Goal: Task Accomplishment & Management: Manage account settings

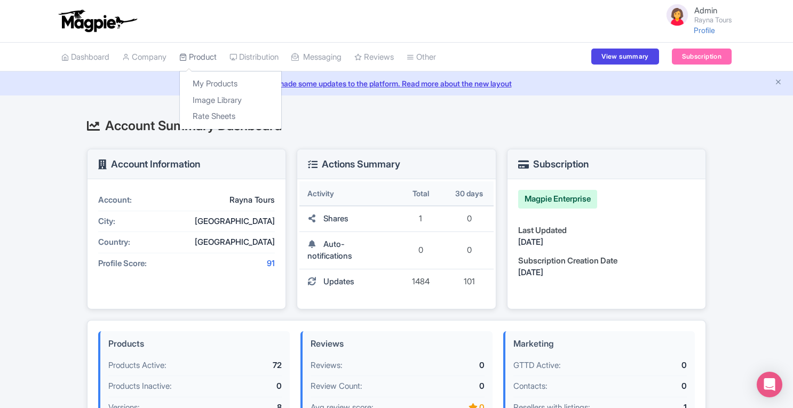
click at [204, 58] on link "Product" at bounding box center [197, 57] width 37 height 29
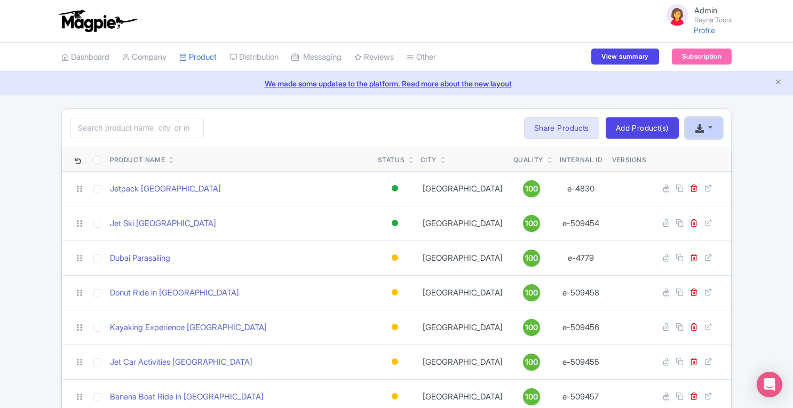
click at [705, 128] on button "button" at bounding box center [703, 127] width 37 height 21
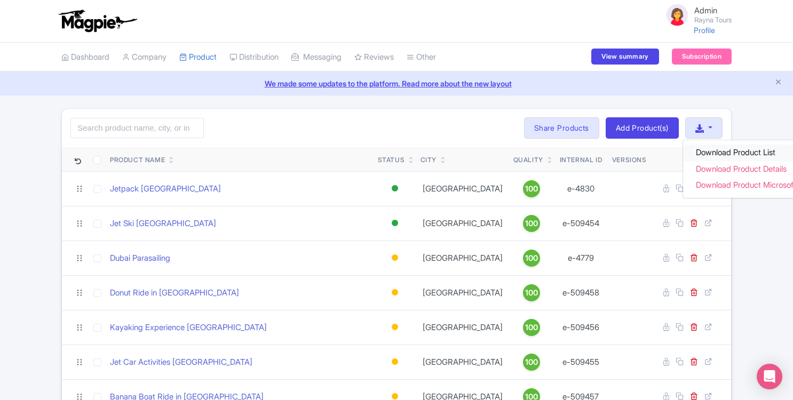
click at [715, 149] on link "Download Product List" at bounding box center [753, 153] width 141 height 17
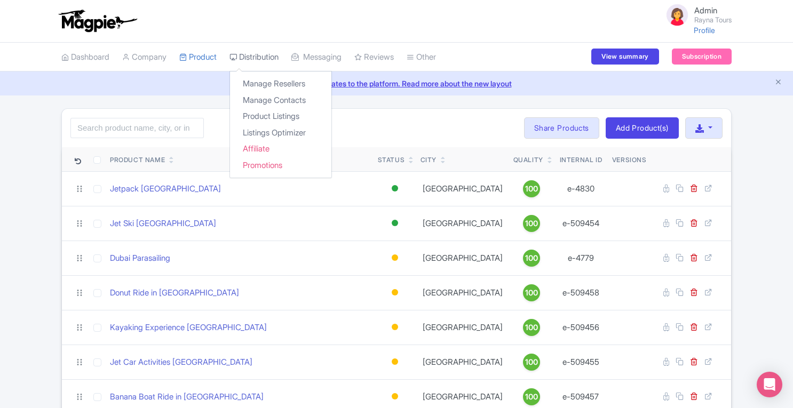
click at [252, 59] on link "Distribution" at bounding box center [254, 57] width 49 height 29
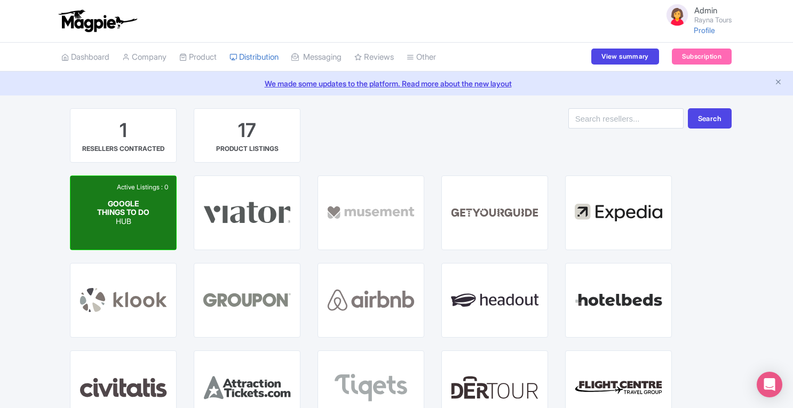
click at [142, 188] on div "Active Listings : 0" at bounding box center [142, 188] width 57 height 10
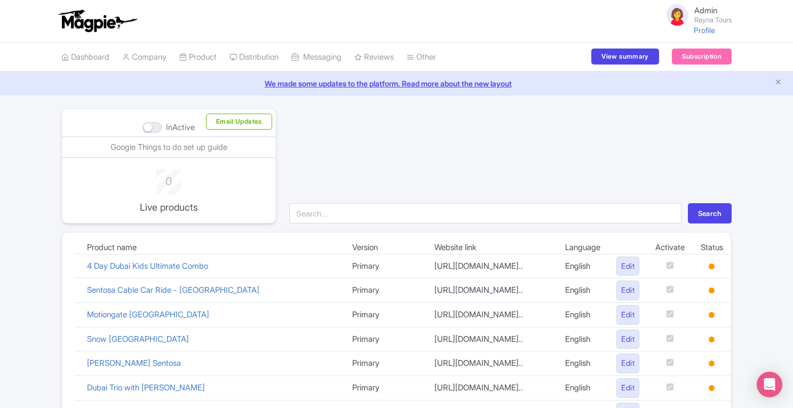
click at [151, 129] on div at bounding box center [152, 127] width 19 height 11
click at [149, 129] on input "InActive" at bounding box center [146, 127] width 7 height 7
checkbox input "true"
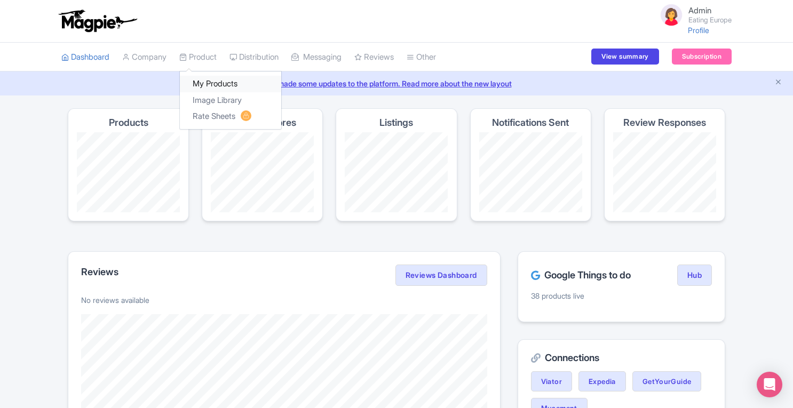
click at [207, 81] on link "My Products" at bounding box center [230, 84] width 101 height 17
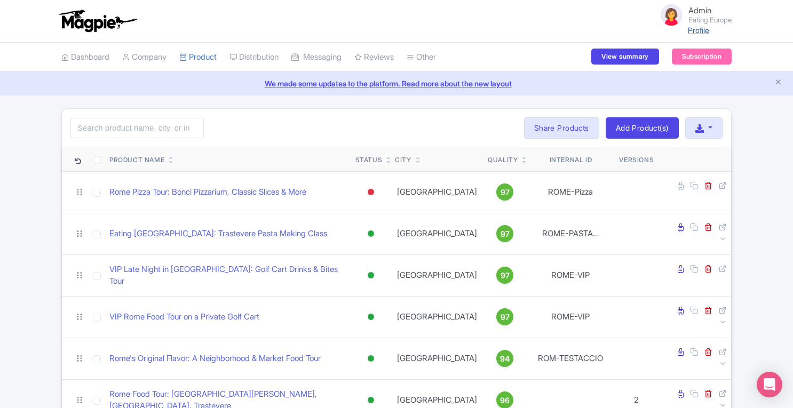
click at [701, 30] on link "Profile" at bounding box center [698, 30] width 21 height 9
click at [138, 132] on input "search" at bounding box center [136, 128] width 133 height 20
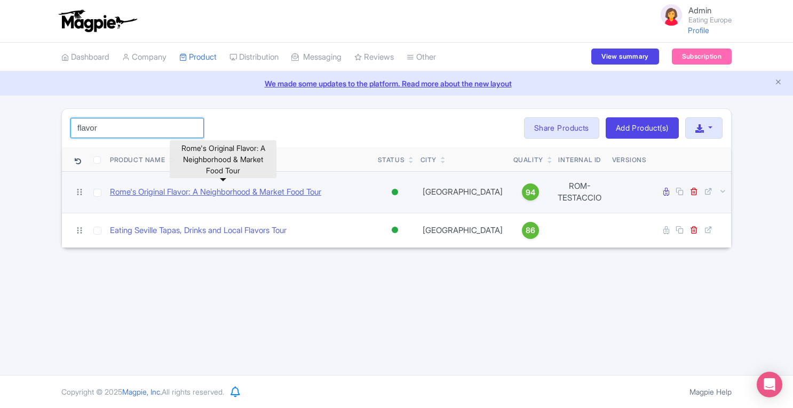
type input "flavor"
click at [307, 186] on link "Rome's Original Flavor: A Neighborhood & Market Food Tour" at bounding box center [215, 192] width 211 height 12
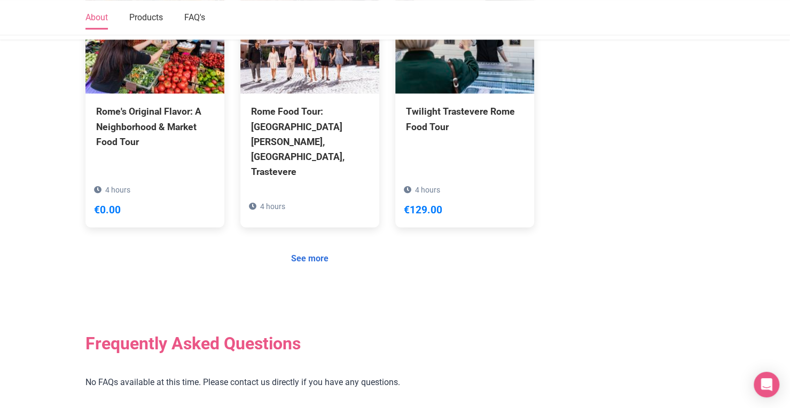
scroll to position [889, 0]
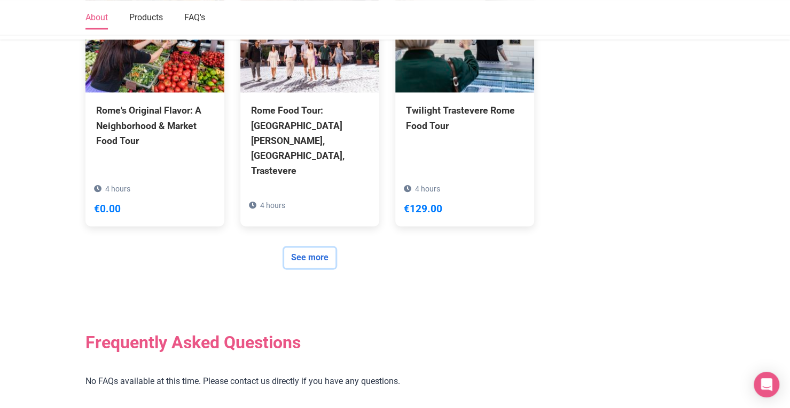
click at [301, 248] on link "See more" at bounding box center [309, 258] width 51 height 20
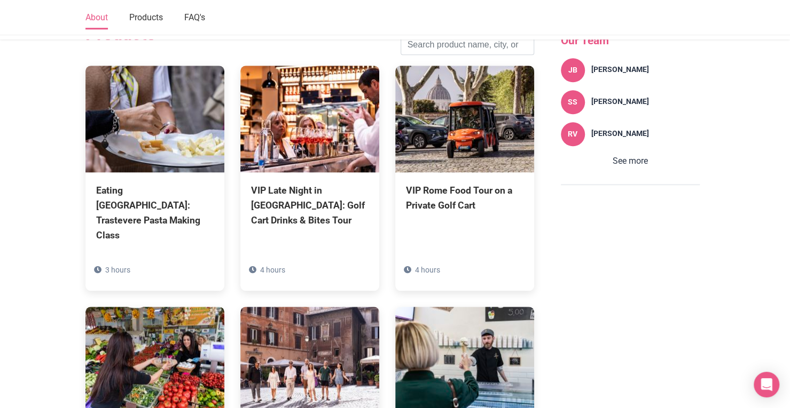
scroll to position [184, 0]
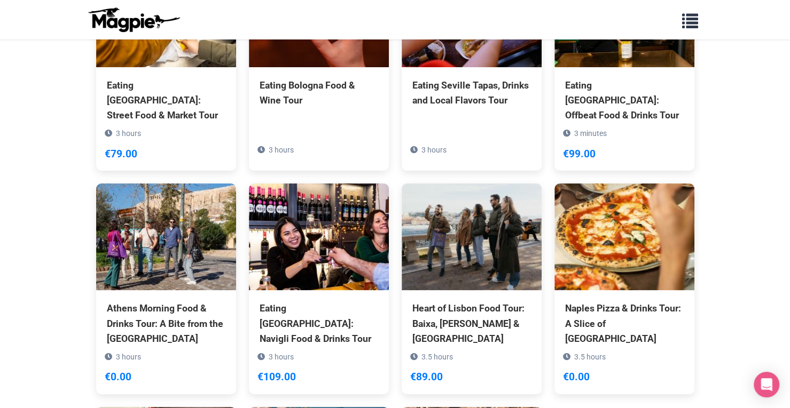
scroll to position [2330, 0]
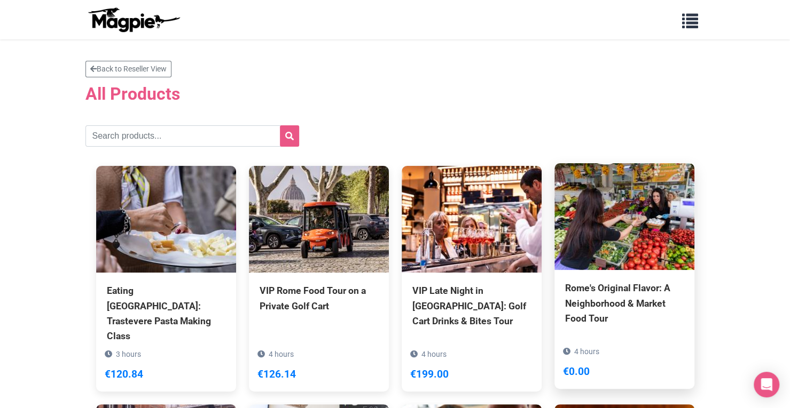
click at [598, 256] on img at bounding box center [624, 216] width 140 height 107
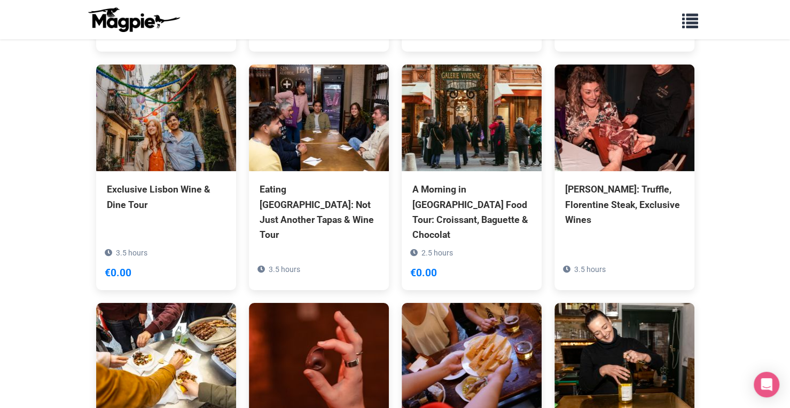
scroll to position [1960, 0]
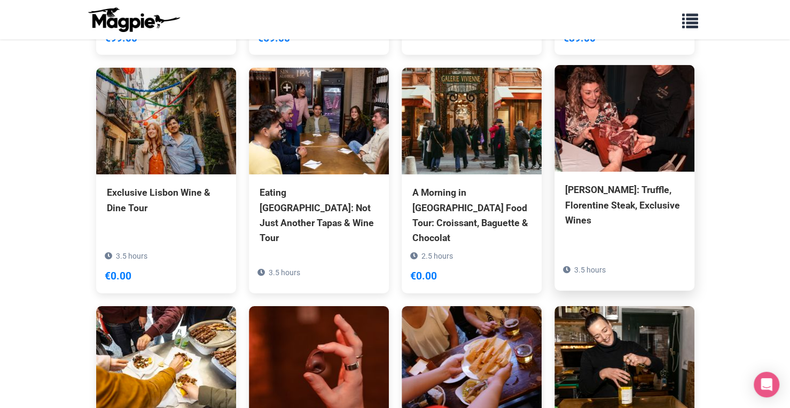
click at [637, 172] on div "Florence Dinner: Truffle, Florentine Steak, Exclusive Wines 3.5 hours" at bounding box center [624, 224] width 140 height 104
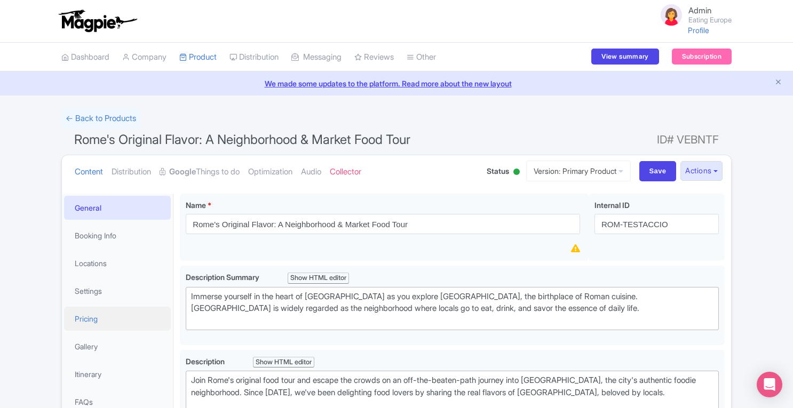
click at [101, 323] on link "Pricing" at bounding box center [117, 319] width 107 height 24
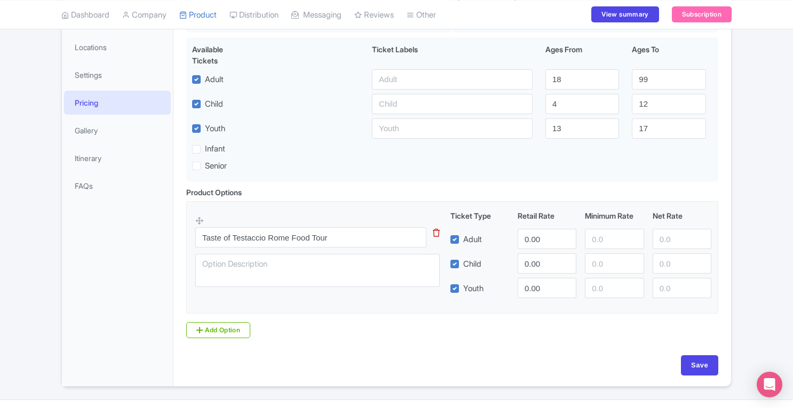
scroll to position [215, 0]
drag, startPoint x: 542, startPoint y: 236, endPoint x: 474, endPoint y: 248, distance: 68.9
click at [474, 248] on div "Adult 0.00" at bounding box center [581, 240] width 270 height 20
drag, startPoint x: 550, startPoint y: 261, endPoint x: 449, endPoint y: 241, distance: 103.3
click at [453, 241] on div "Ticket Type Retail Rate Minimum Rate Net Rate Adult Child [DEMOGRAPHIC_DATA].00…" at bounding box center [581, 255] width 257 height 88
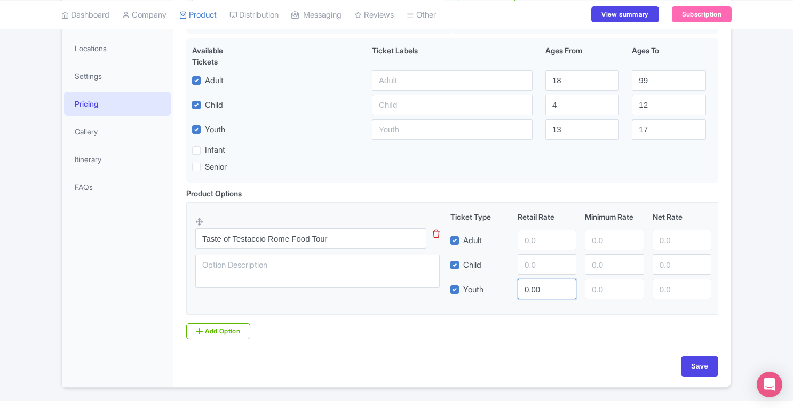
click at [551, 282] on input "0.00" at bounding box center [547, 289] width 59 height 20
type input "0"
click at [699, 360] on input "Save" at bounding box center [699, 367] width 37 height 20
type input "Saving..."
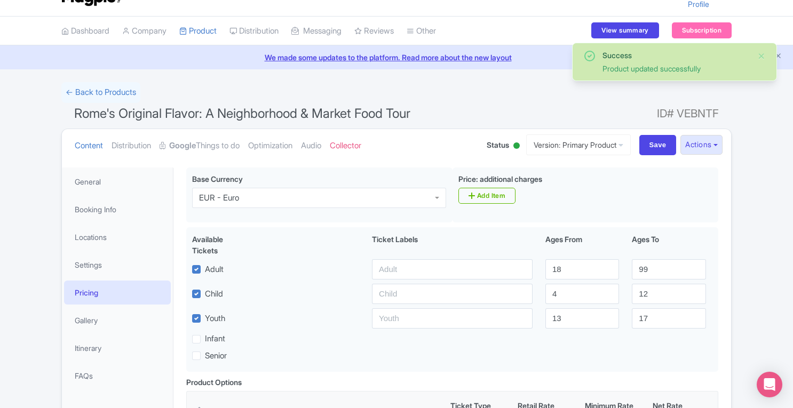
scroll to position [26, 0]
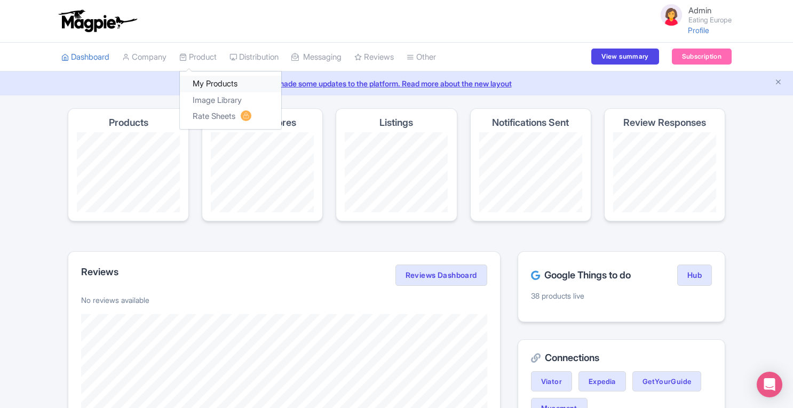
click at [212, 84] on link "My Products" at bounding box center [230, 84] width 101 height 17
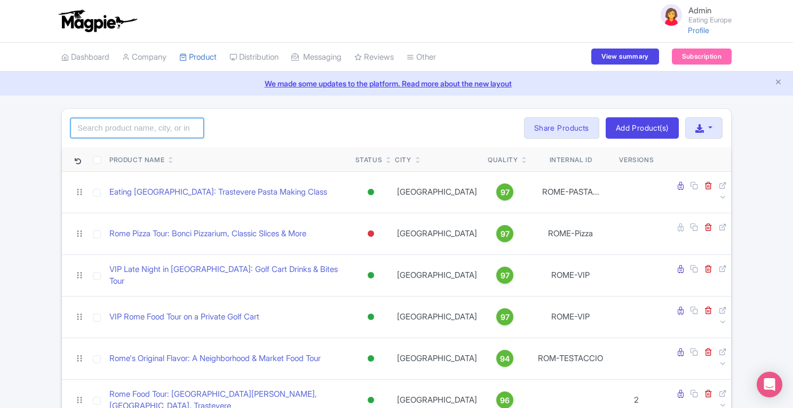
click at [171, 129] on input "search" at bounding box center [136, 128] width 133 height 20
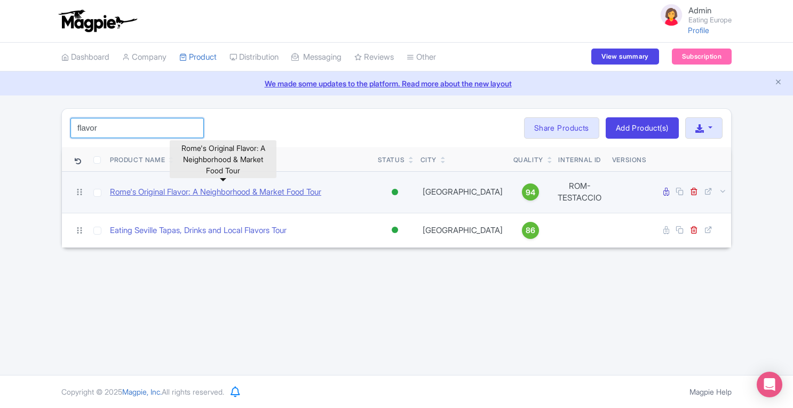
type input "flavor"
click at [313, 186] on link "Rome's Original Flavor: A Neighborhood & Market Food Tour" at bounding box center [215, 192] width 211 height 12
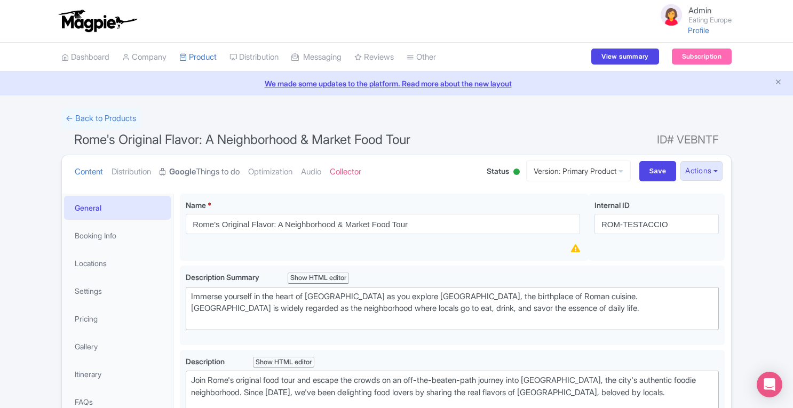
click at [225, 179] on link "Google Things to do" at bounding box center [200, 172] width 80 height 34
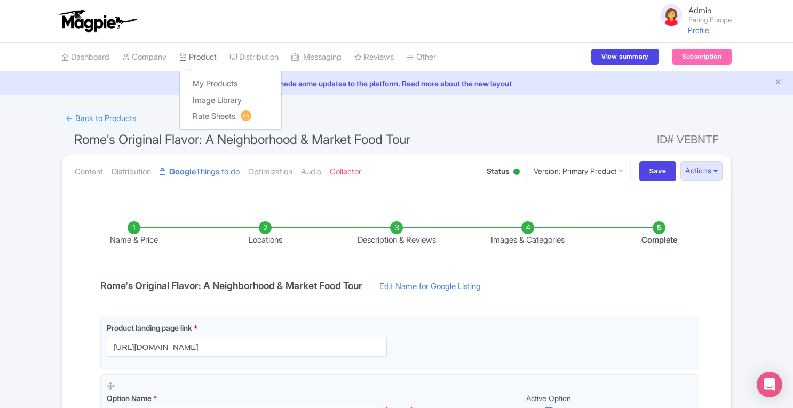
click at [211, 55] on link "Product" at bounding box center [197, 57] width 37 height 29
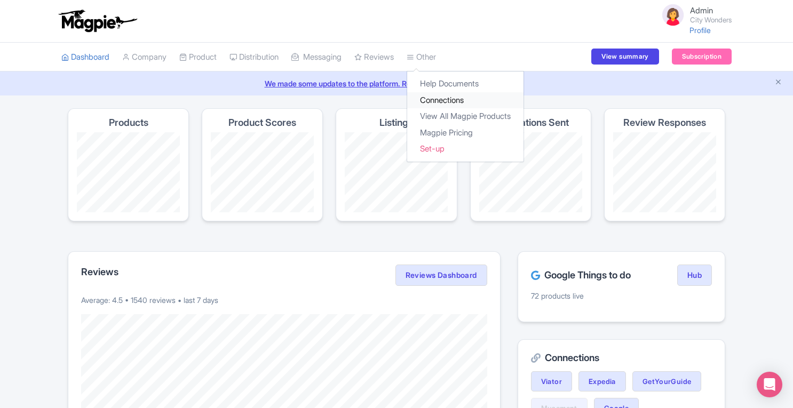
click at [446, 99] on link "Connections" at bounding box center [465, 100] width 116 height 17
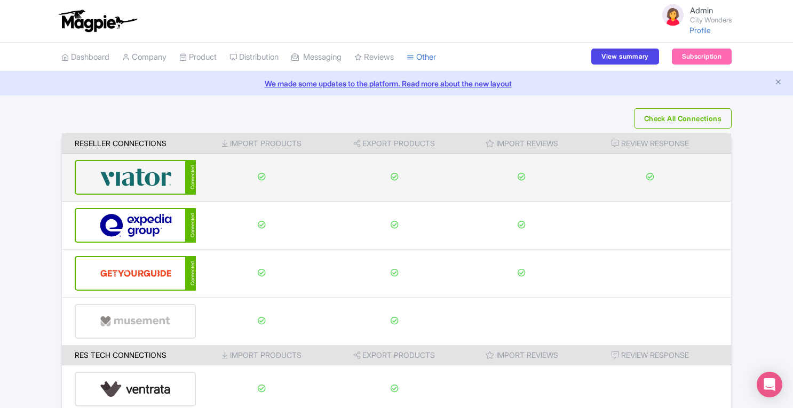
click at [143, 184] on img at bounding box center [136, 177] width 72 height 33
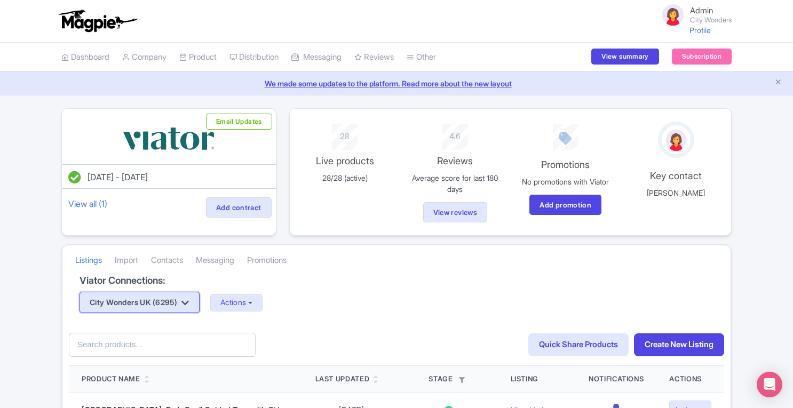
click at [178, 303] on button "City Wonders UK (6295)" at bounding box center [140, 302] width 120 height 21
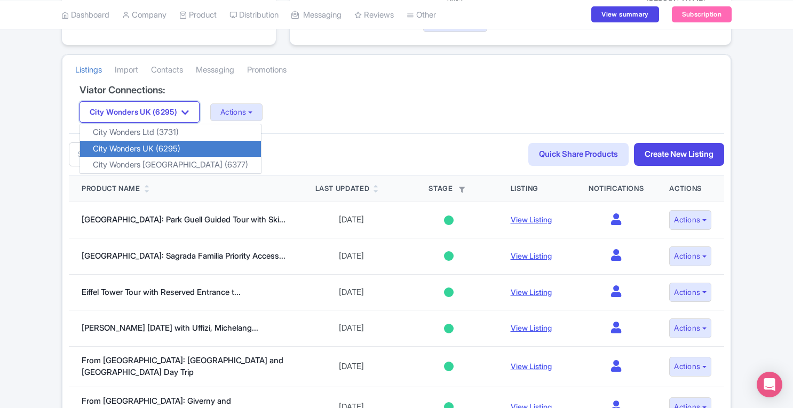
scroll to position [211, 0]
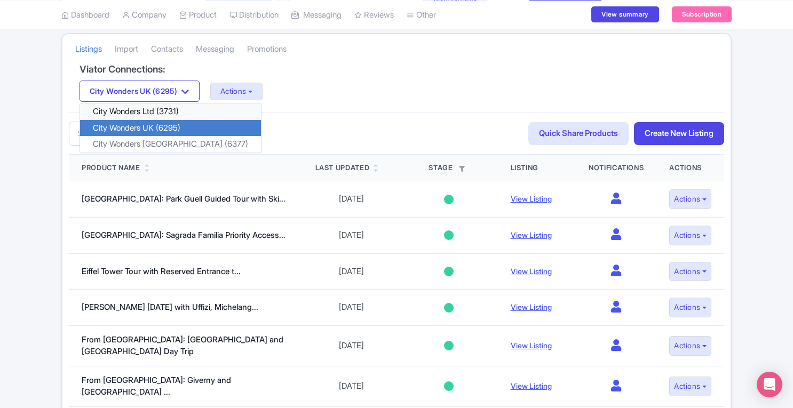
click at [175, 107] on link "City Wonders Ltd (3731)" at bounding box center [170, 112] width 181 height 17
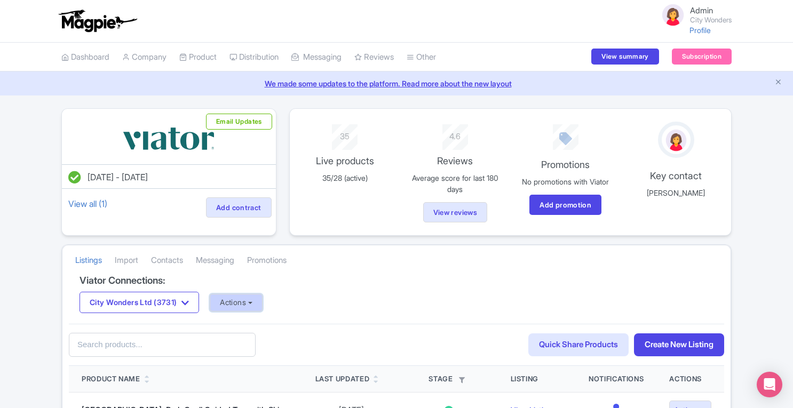
click at [232, 307] on button "Actions" at bounding box center [236, 303] width 53 height 18
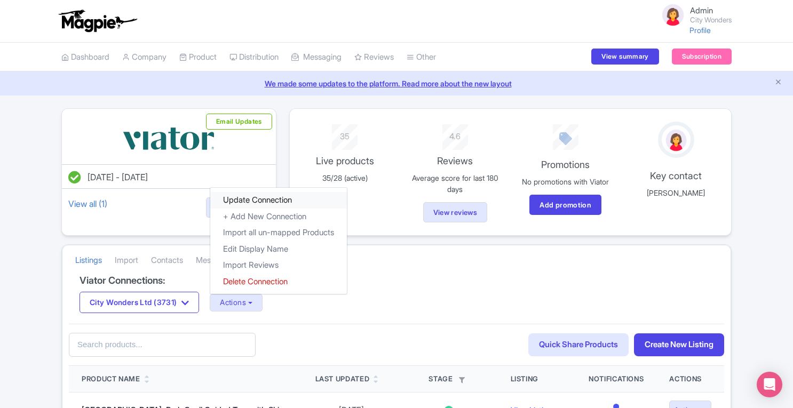
click at [264, 195] on link "Update Connection" at bounding box center [278, 200] width 137 height 17
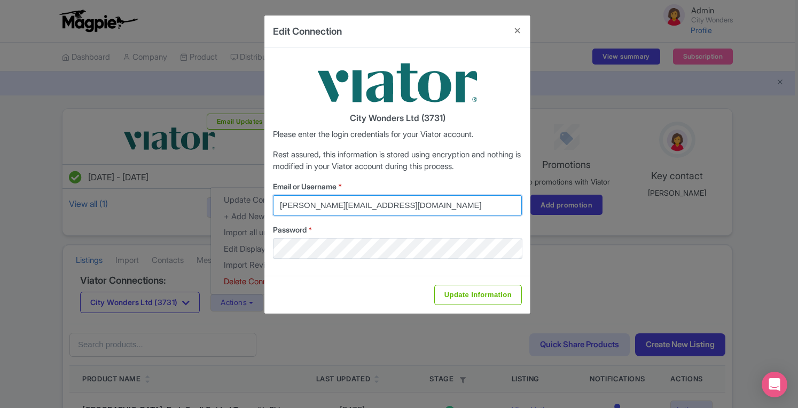
drag, startPoint x: 410, startPoint y: 207, endPoint x: 245, endPoint y: 213, distance: 165.6
click at [245, 213] on div "Edit Connection City Wonders Ltd (3731) Please enter the login credentials for …" at bounding box center [399, 204] width 798 height 408
type input "viator@magpie.travel"
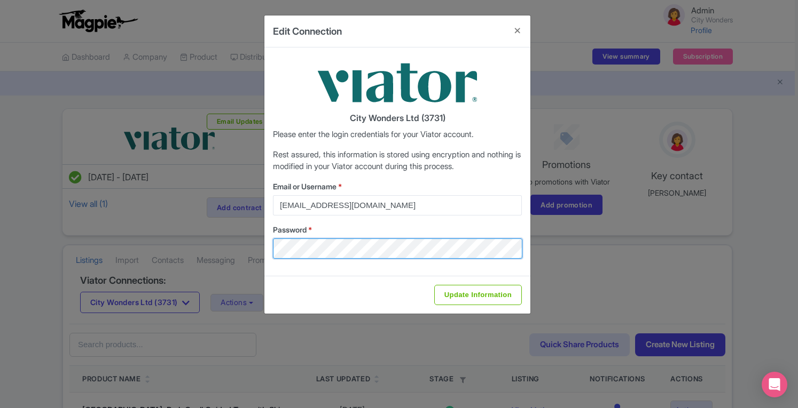
click at [196, 259] on div "Edit Connection City Wonders Ltd (3731) Please enter the login credentials for …" at bounding box center [399, 204] width 798 height 408
click at [434, 285] on input "Update Information" at bounding box center [478, 295] width 88 height 20
type input "Saving..."
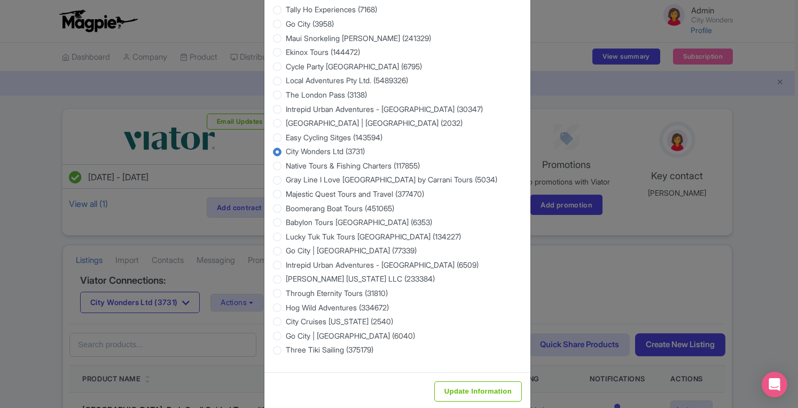
scroll to position [1694, 0]
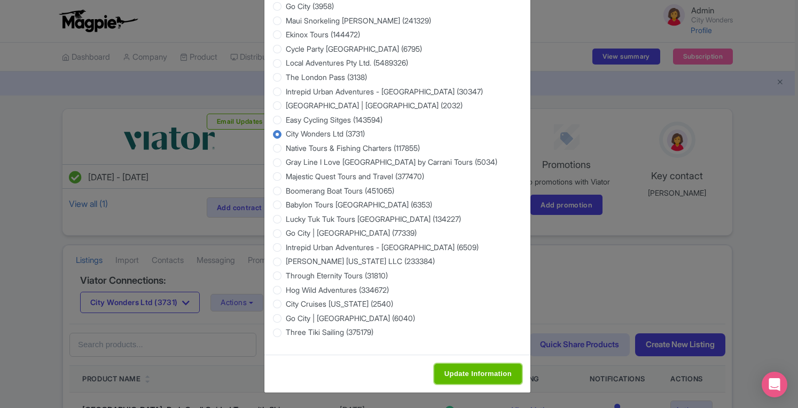
click at [492, 375] on input "Update Information" at bounding box center [478, 374] width 88 height 20
type input "Saving..."
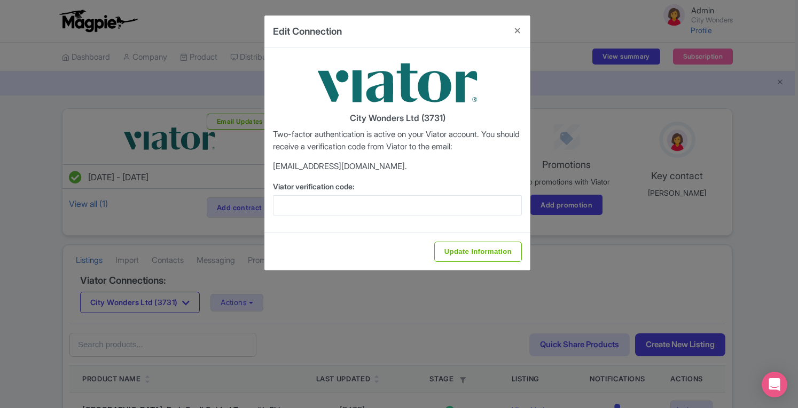
scroll to position [0, 0]
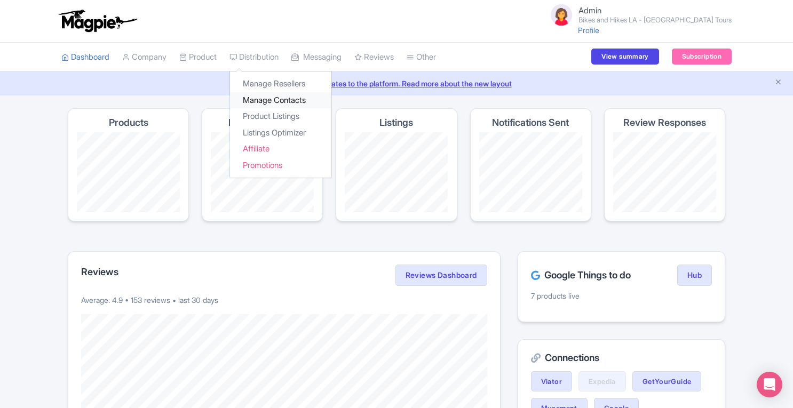
click at [275, 100] on link "Manage Contacts" at bounding box center [280, 100] width 101 height 17
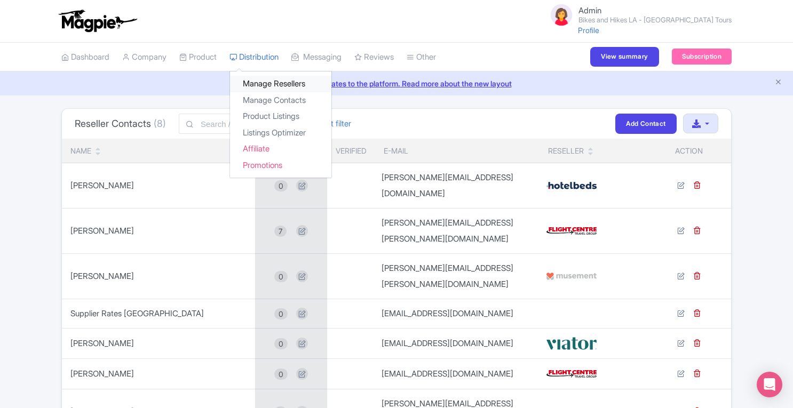
click at [274, 87] on link "Manage Resellers" at bounding box center [280, 84] width 101 height 17
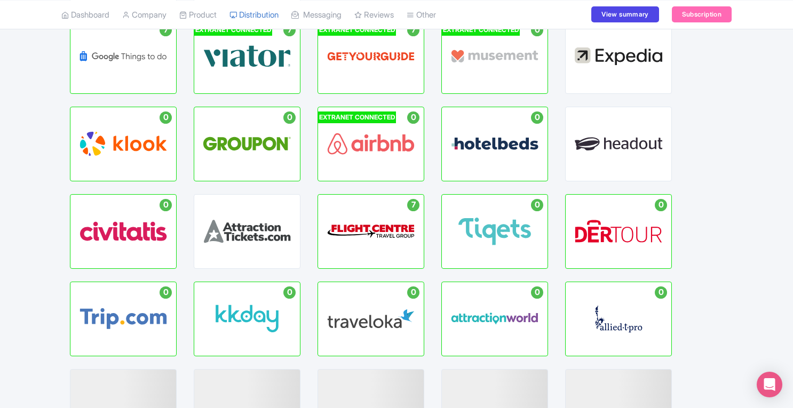
scroll to position [195, 0]
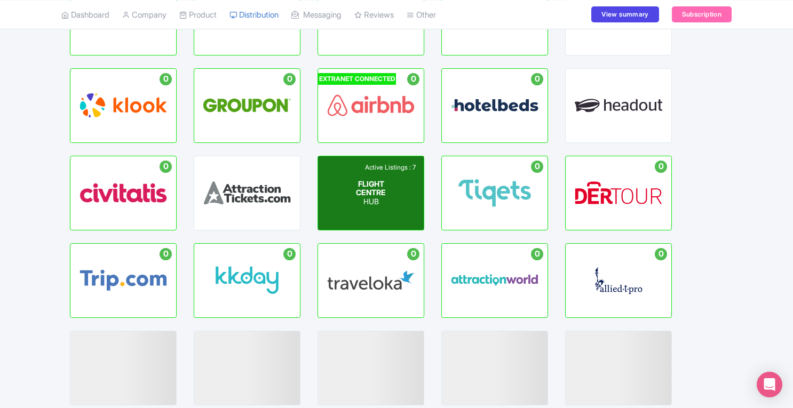
click at [387, 206] on p "HUB" at bounding box center [371, 202] width 53 height 9
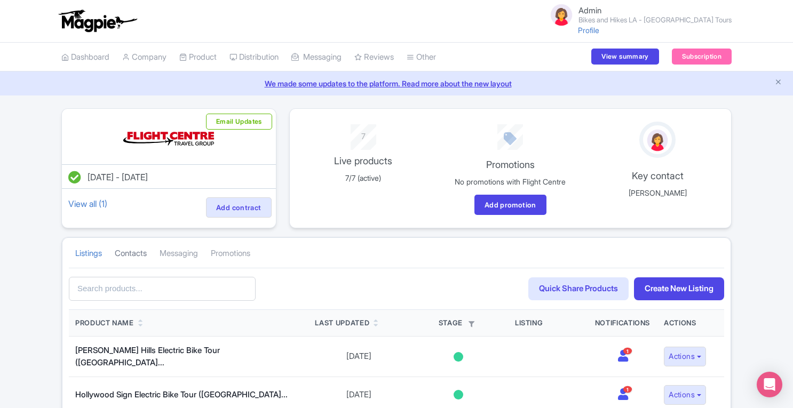
click at [139, 258] on link "Contacts" at bounding box center [131, 253] width 32 height 29
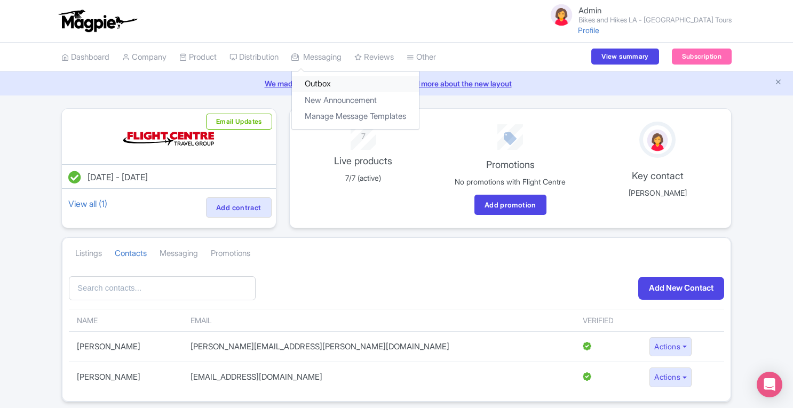
click at [332, 80] on link "Outbox" at bounding box center [355, 84] width 127 height 17
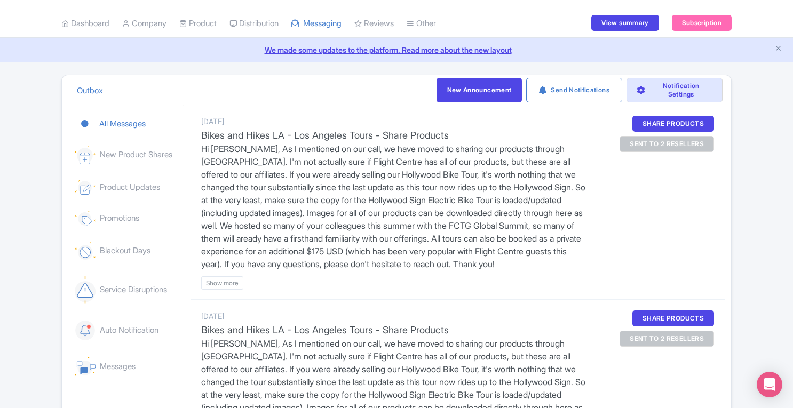
scroll to position [34, 0]
click at [697, 141] on div "sent to 2 resellers" at bounding box center [667, 144] width 94 height 16
click at [227, 289] on btn "Show more" at bounding box center [222, 282] width 42 height 13
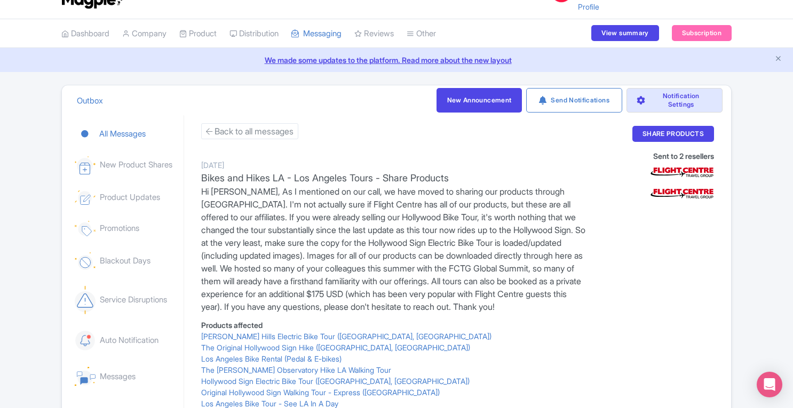
scroll to position [24, 0]
click at [681, 171] on img at bounding box center [682, 171] width 64 height 21
click at [676, 197] on img at bounding box center [682, 193] width 64 height 21
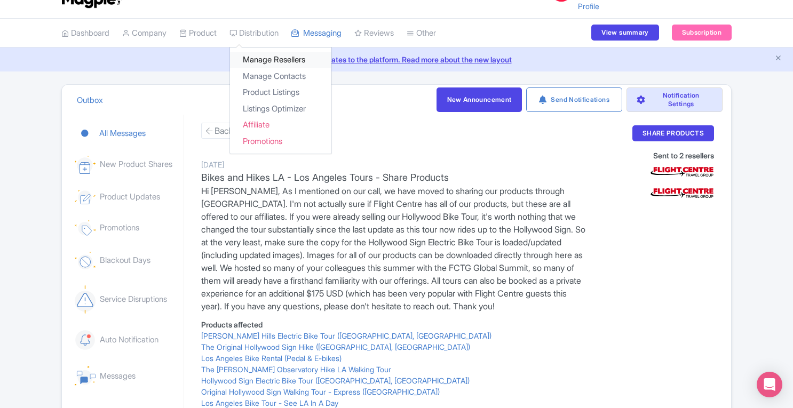
click at [271, 56] on link "Manage Resellers" at bounding box center [280, 60] width 101 height 17
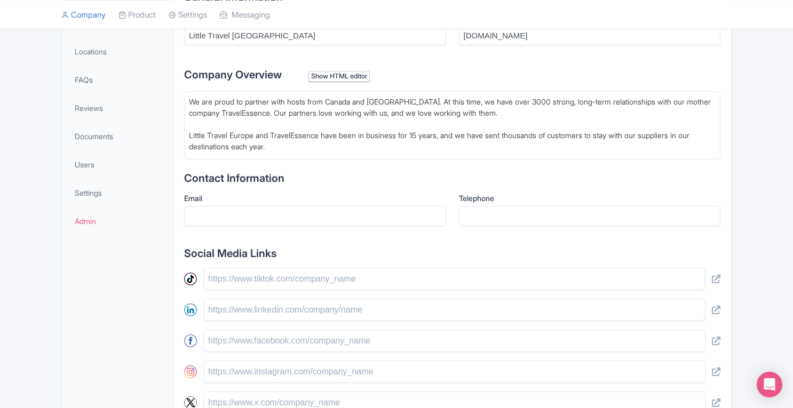
scroll to position [251, 0]
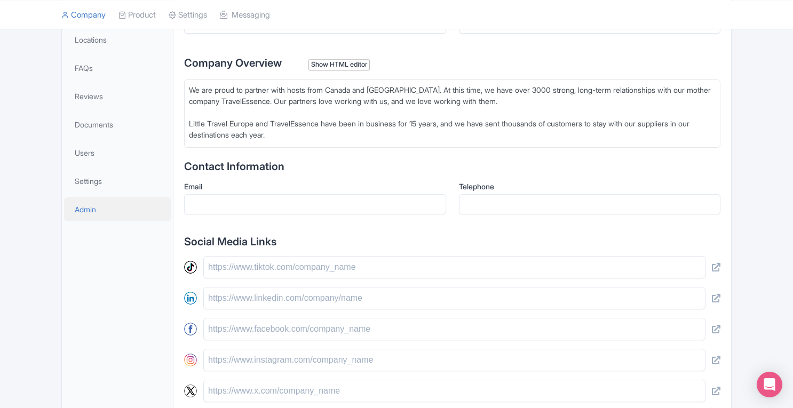
click at [91, 207] on span "Admin" at bounding box center [85, 209] width 21 height 11
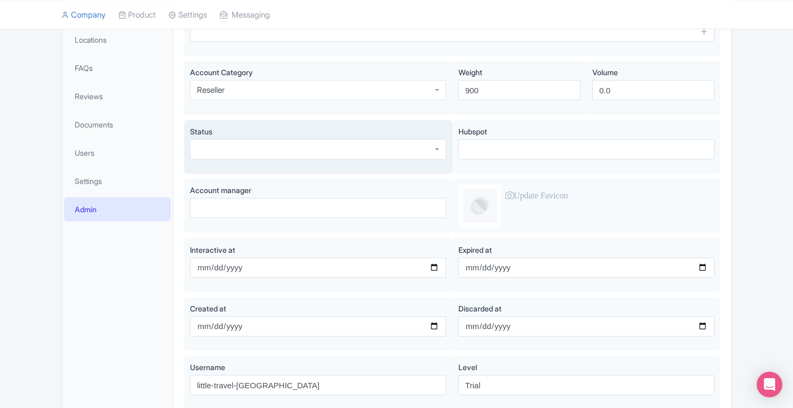
click at [332, 135] on label "Status" at bounding box center [318, 131] width 256 height 11
click at [199, 145] on input "Status" at bounding box center [198, 150] width 2 height 10
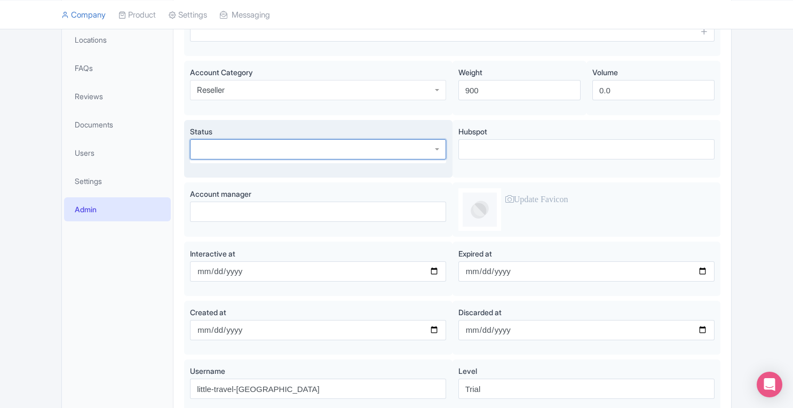
click at [332, 148] on div at bounding box center [318, 149] width 256 height 20
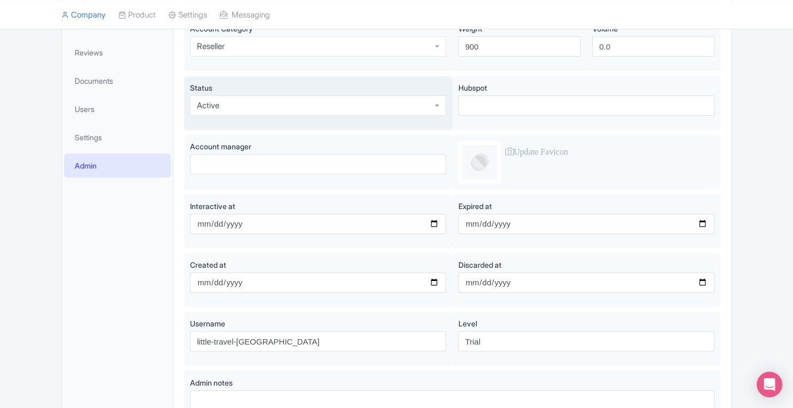
scroll to position [293, 0]
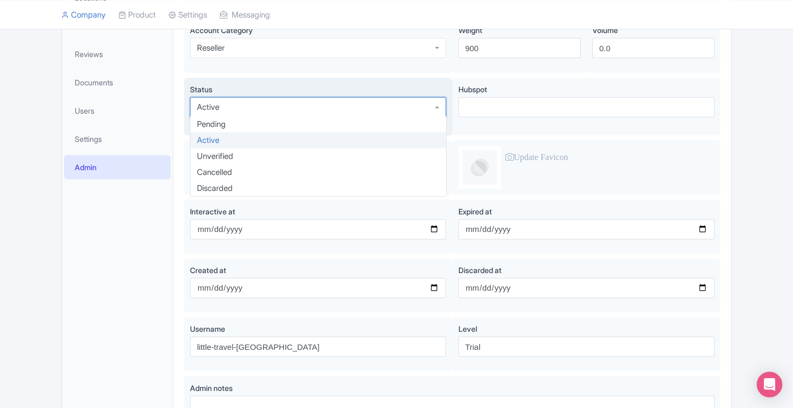
click at [439, 107] on div "Active" at bounding box center [318, 107] width 256 height 20
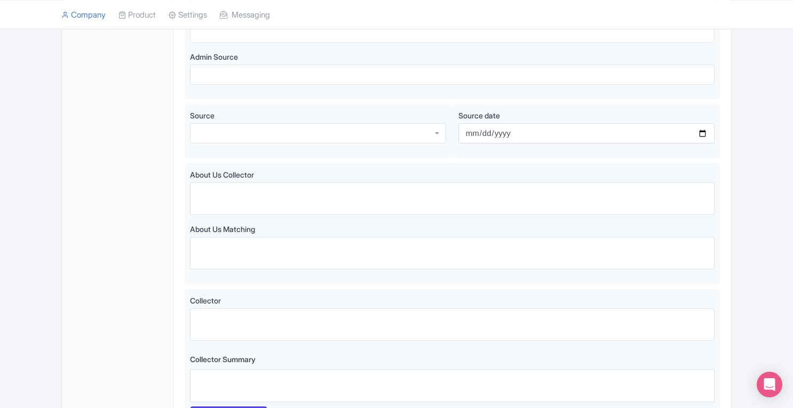
scroll to position [897, 0]
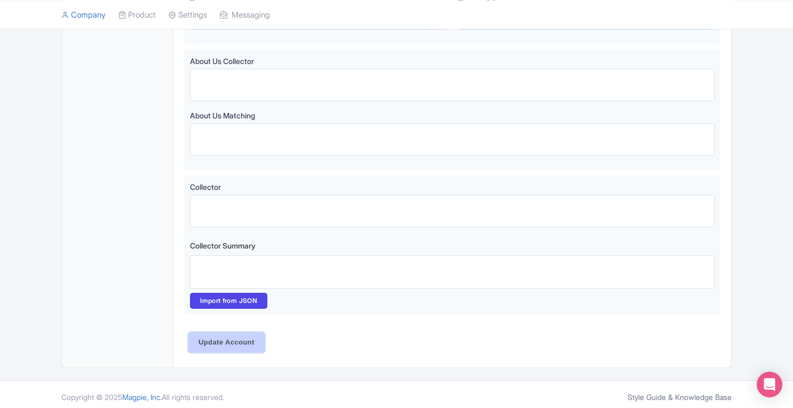
click at [243, 337] on input "Update Account" at bounding box center [226, 343] width 76 height 20
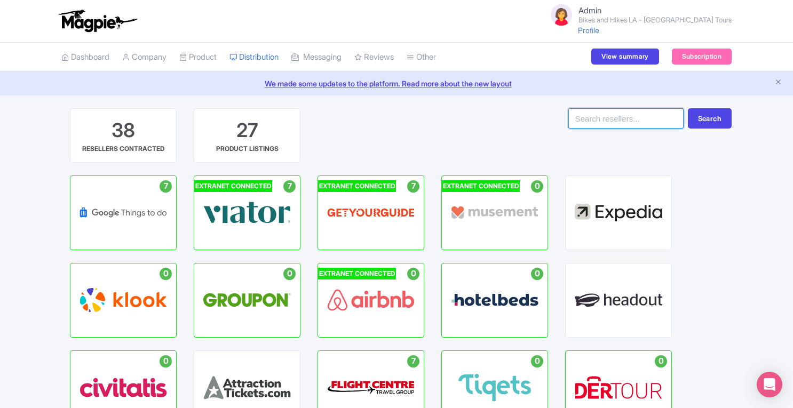
click at [594, 125] on input "search" at bounding box center [626, 118] width 115 height 20
type input "little"
click at [688, 108] on button "Search" at bounding box center [710, 118] width 44 height 20
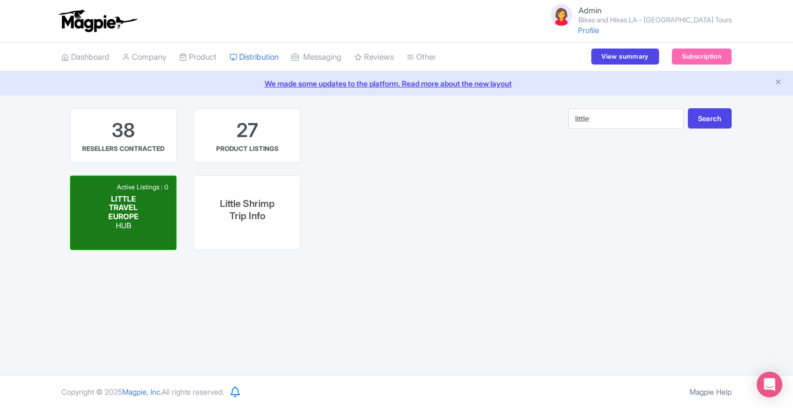
click at [134, 209] on span "LITTLE TRAVEL EUROPE" at bounding box center [123, 207] width 30 height 27
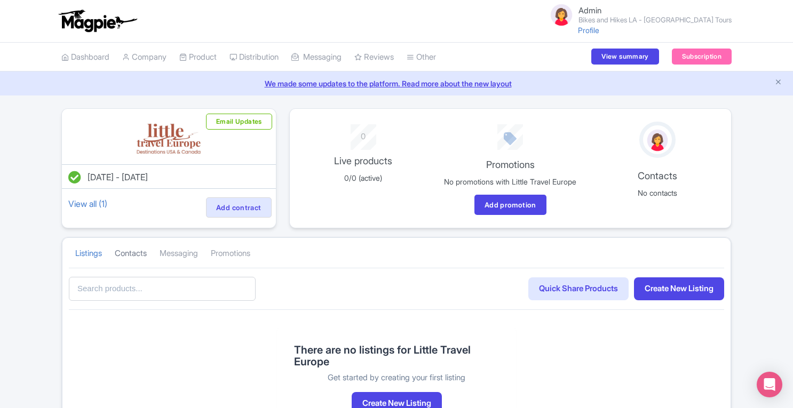
click at [136, 263] on link "Contacts" at bounding box center [131, 253] width 32 height 29
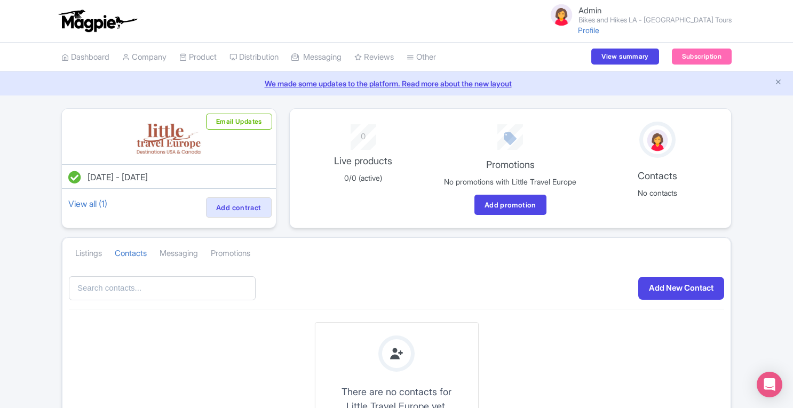
scroll to position [122, 0]
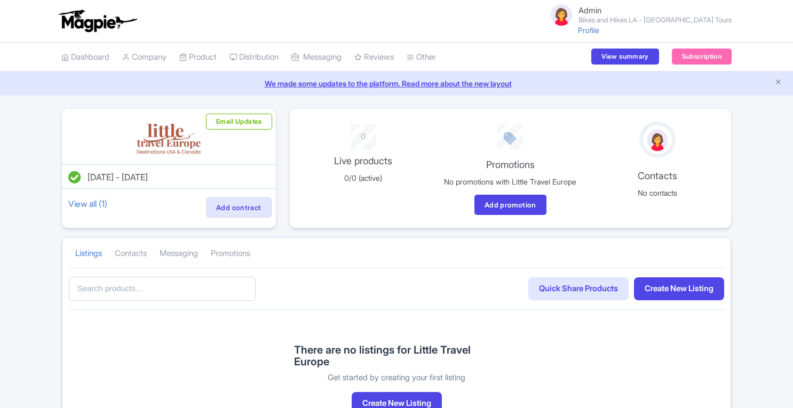
scroll to position [88, 0]
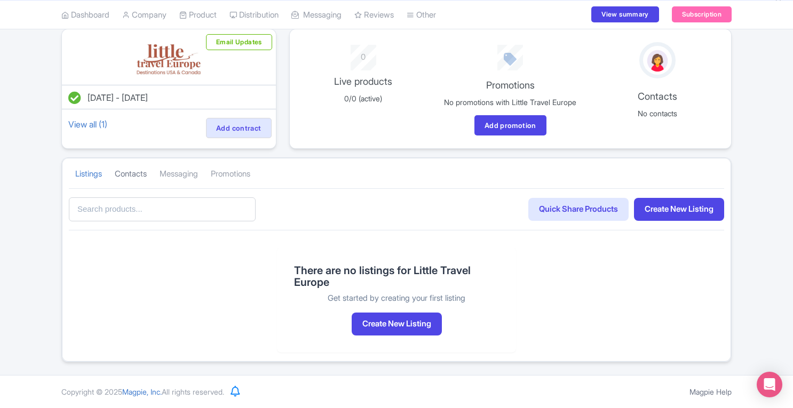
click at [144, 179] on link "Contacts" at bounding box center [131, 174] width 32 height 29
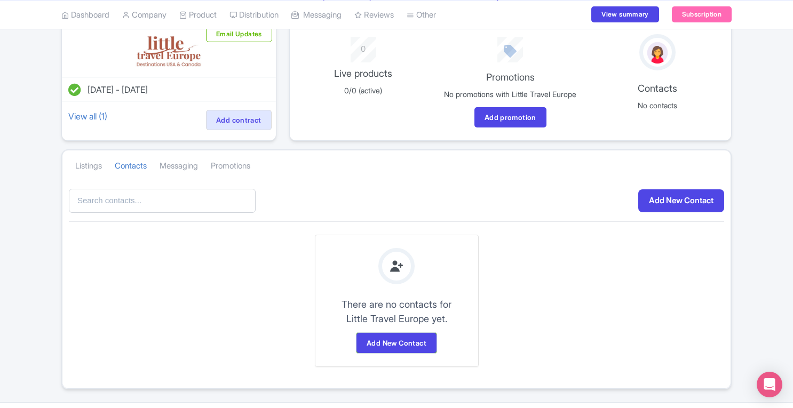
scroll to position [0, 0]
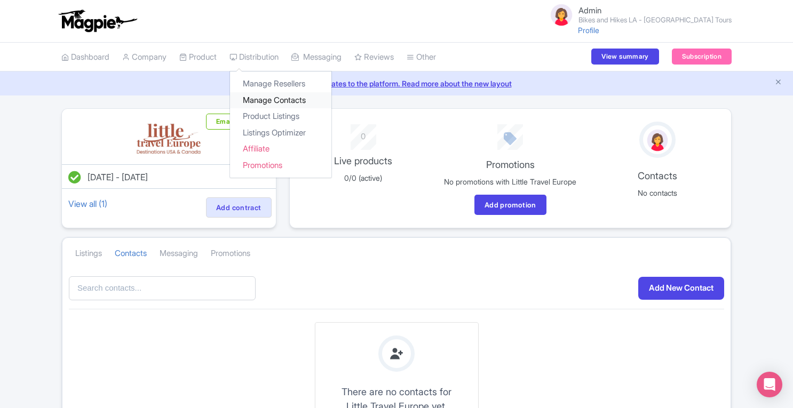
click at [275, 99] on link "Manage Contacts" at bounding box center [280, 100] width 101 height 17
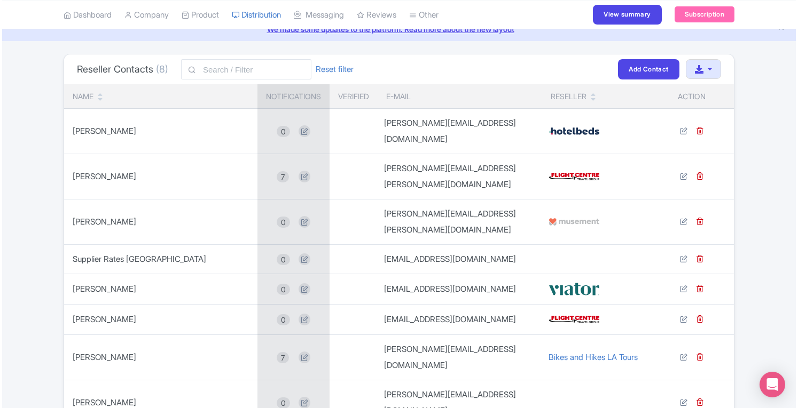
scroll to position [55, 0]
click at [684, 255] on icon at bounding box center [680, 258] width 7 height 7
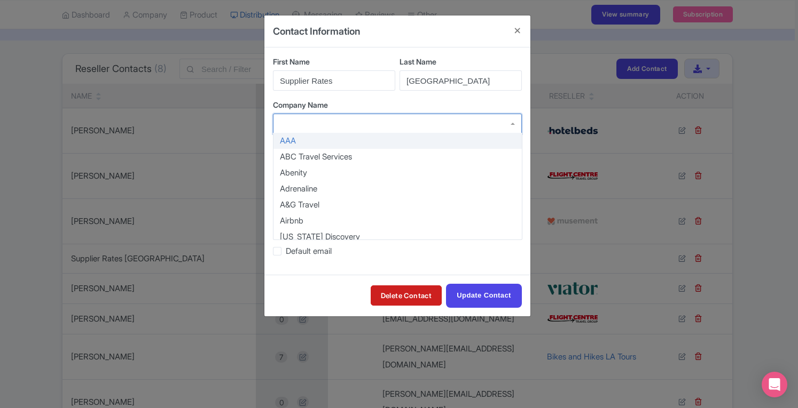
click at [379, 127] on div at bounding box center [397, 124] width 249 height 20
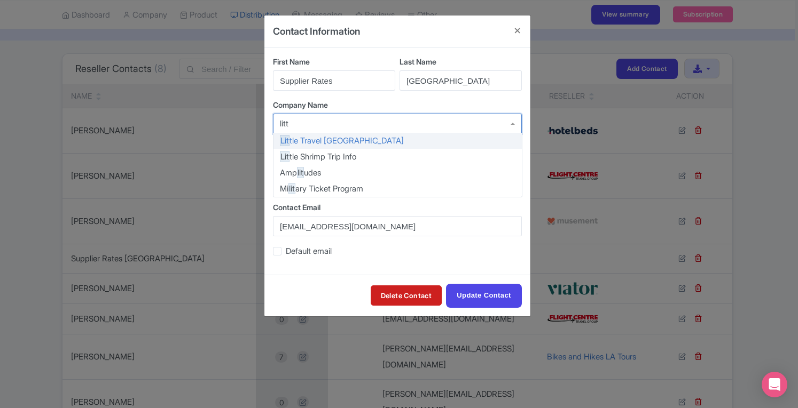
type input "littl"
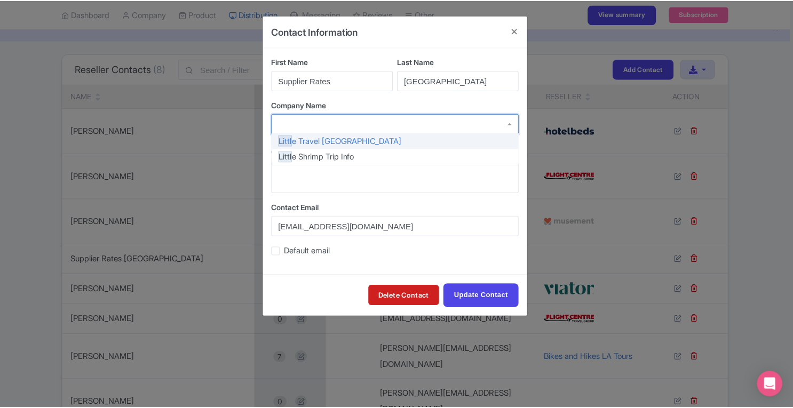
scroll to position [0, 0]
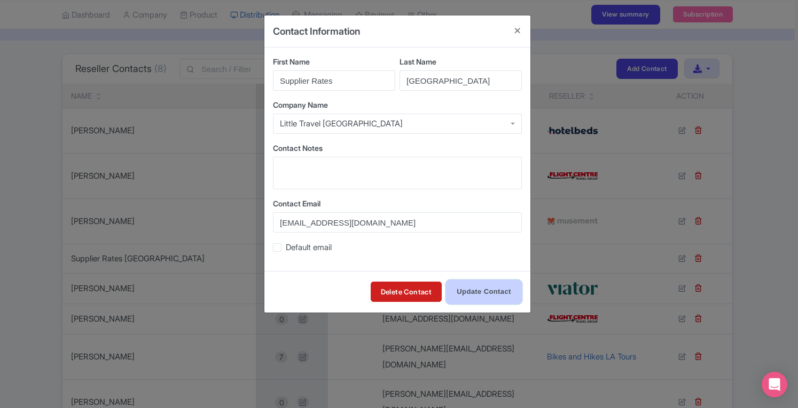
click at [478, 294] on input "Update Contact" at bounding box center [484, 292] width 76 height 24
type input "Update Contact"
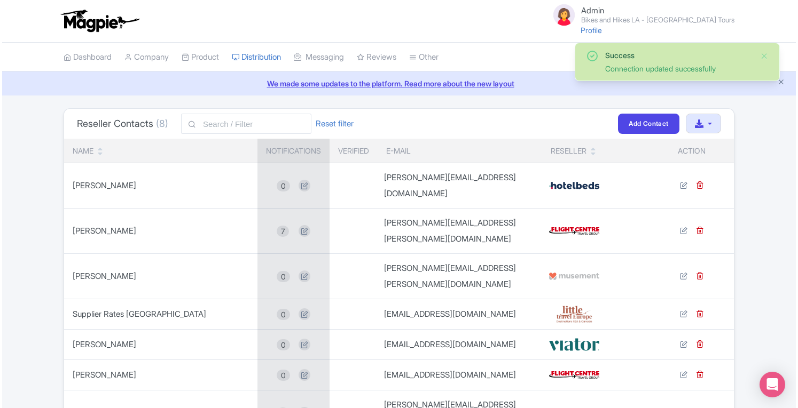
scroll to position [127, 0]
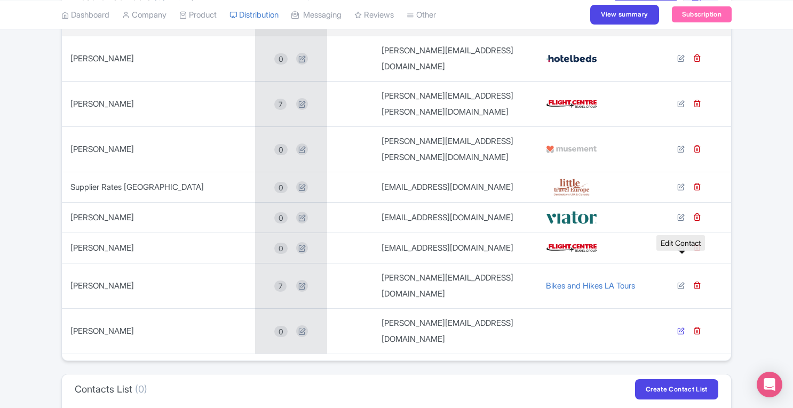
click at [681, 327] on icon at bounding box center [680, 330] width 7 height 7
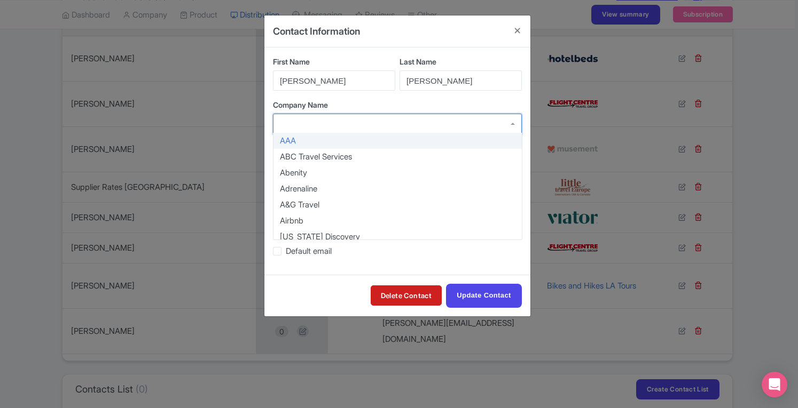
click at [433, 127] on div at bounding box center [397, 124] width 249 height 20
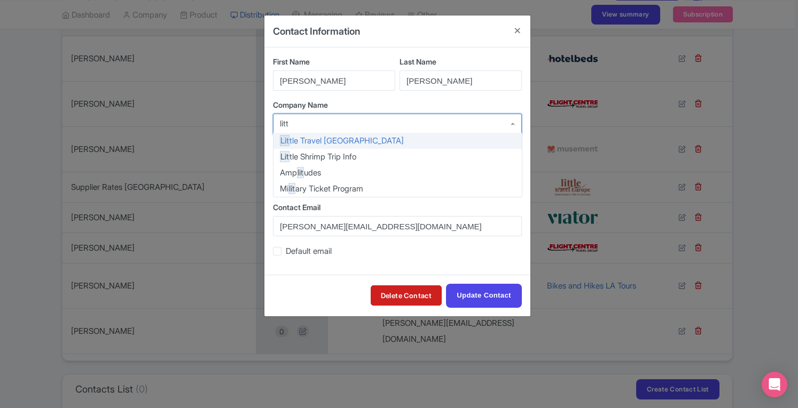
type input "littl"
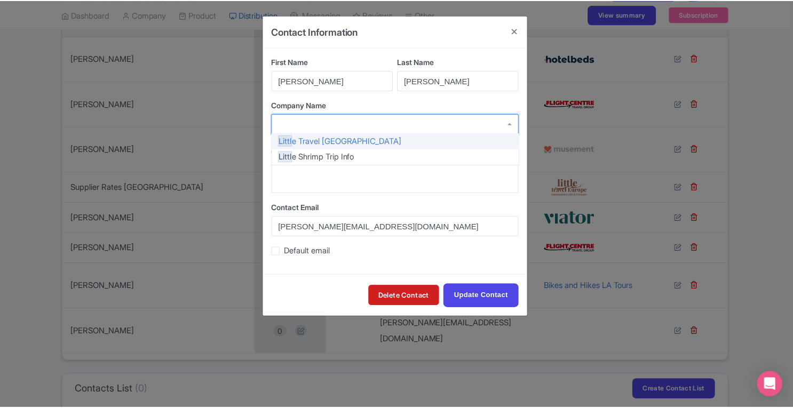
scroll to position [0, 0]
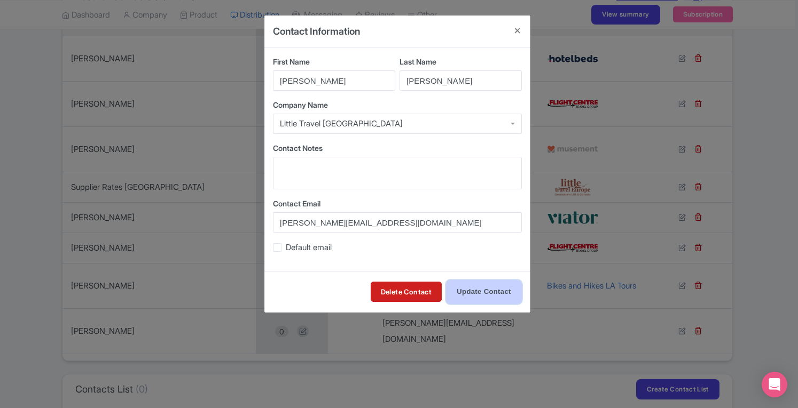
click at [476, 287] on input "Update Contact" at bounding box center [484, 292] width 76 height 24
type input "Update Contact"
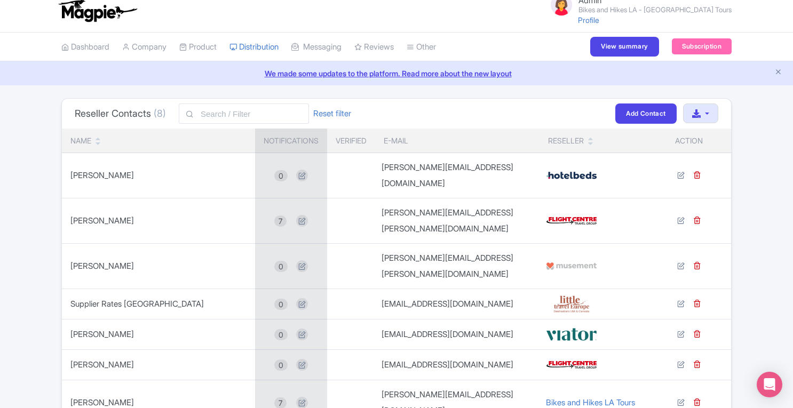
scroll to position [5, 0]
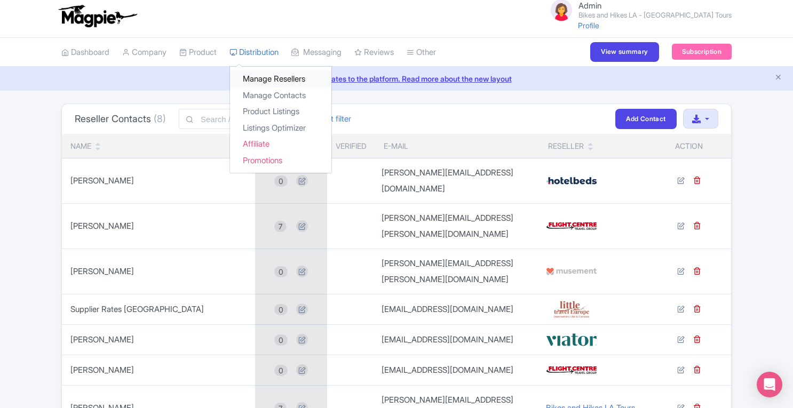
click at [261, 76] on link "Manage Resellers" at bounding box center [280, 79] width 101 height 17
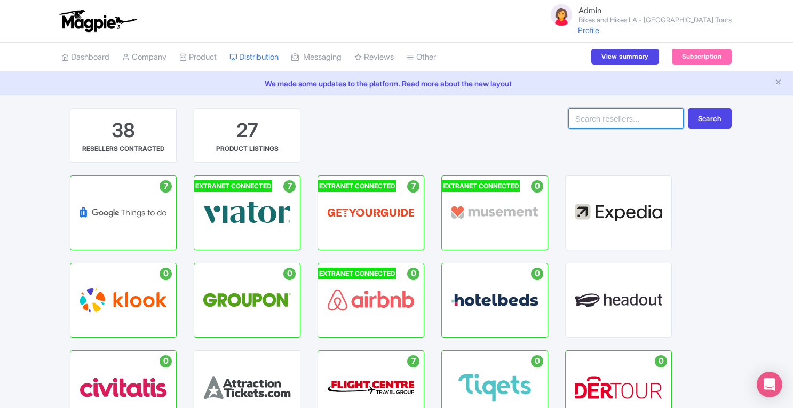
click at [597, 121] on input "search" at bounding box center [626, 118] width 115 height 20
type input "little"
click at [709, 119] on button "Search" at bounding box center [710, 118] width 44 height 20
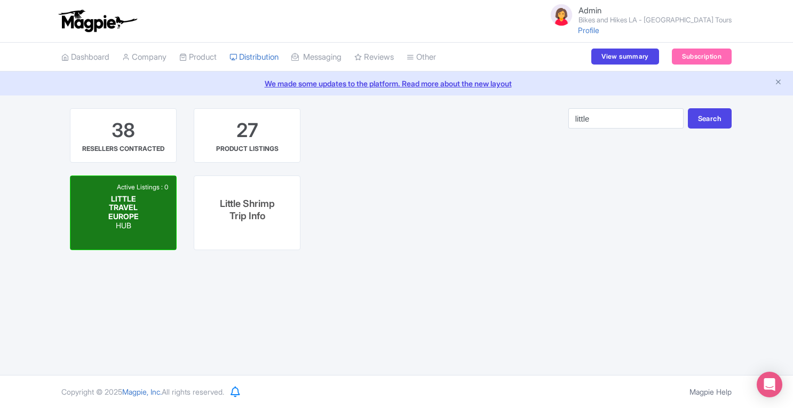
click at [128, 225] on p "HUB" at bounding box center [123, 226] width 53 height 9
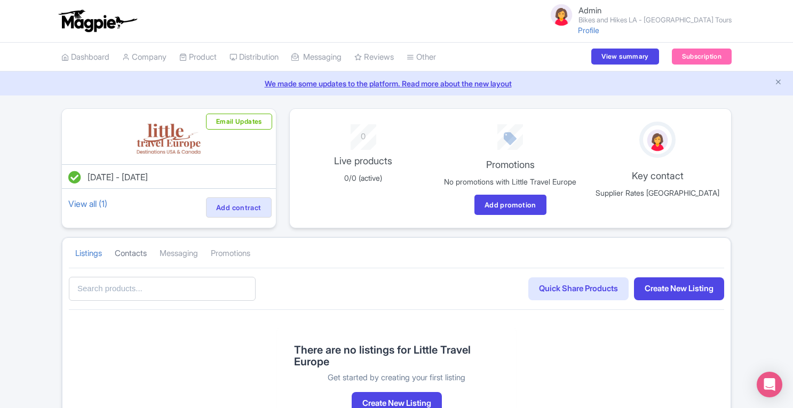
click at [137, 266] on link "Contacts" at bounding box center [131, 253] width 32 height 29
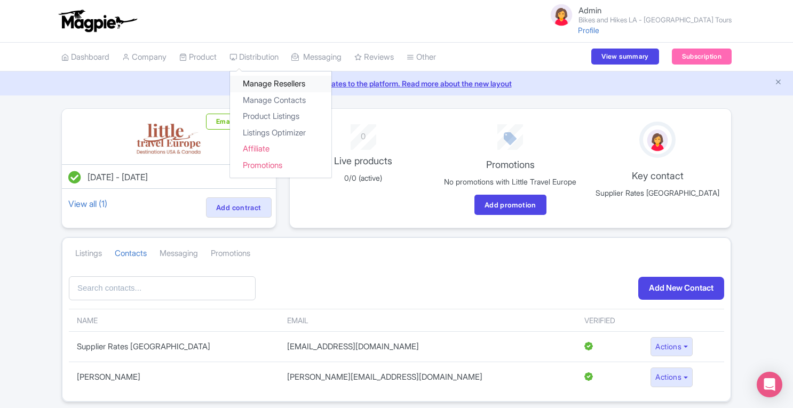
click at [267, 84] on link "Manage Resellers" at bounding box center [280, 84] width 101 height 17
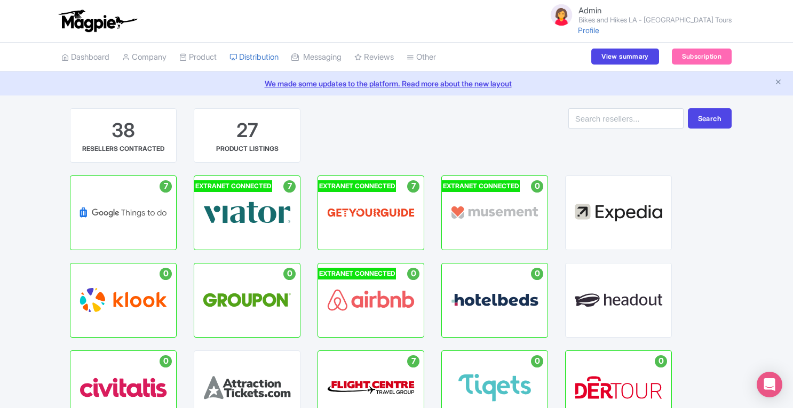
scroll to position [95, 0]
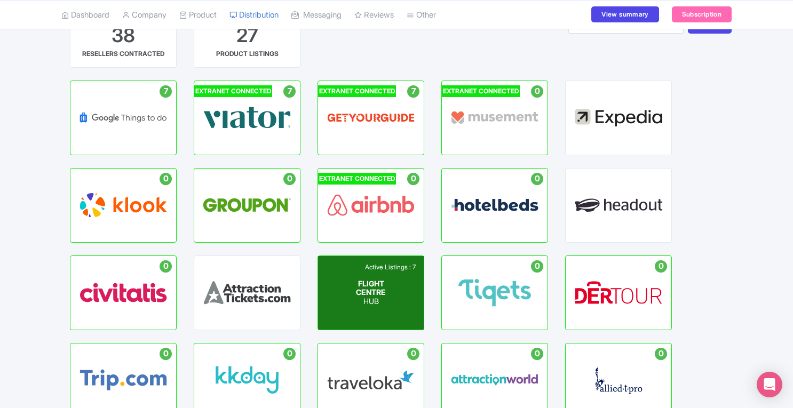
click at [375, 313] on div "Active Listings : 7 FLIGHT CENTRE HUB" at bounding box center [371, 293] width 106 height 74
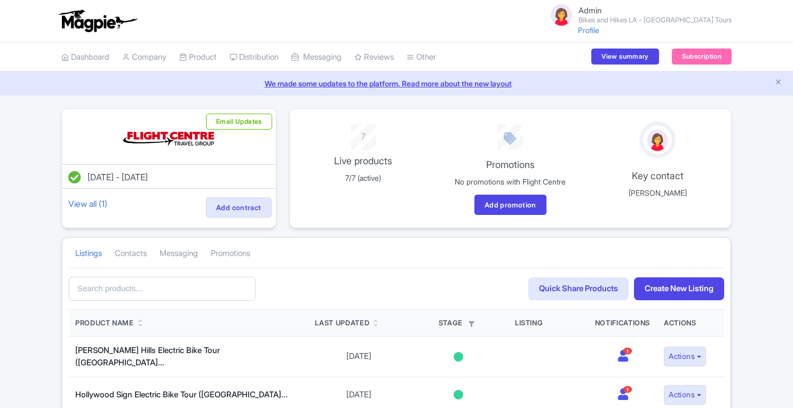
click at [375, 313] on th "Last Updated" at bounding box center [359, 323] width 100 height 27
click at [97, 204] on link "View all (1)" at bounding box center [87, 203] width 43 height 15
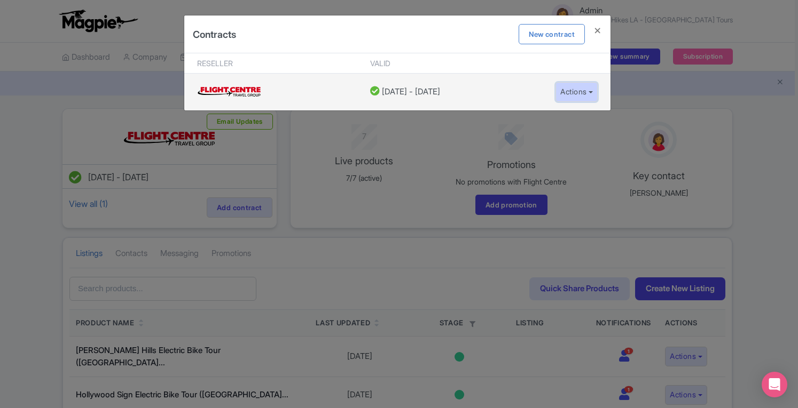
click at [577, 86] on button "Actions" at bounding box center [576, 92] width 42 height 20
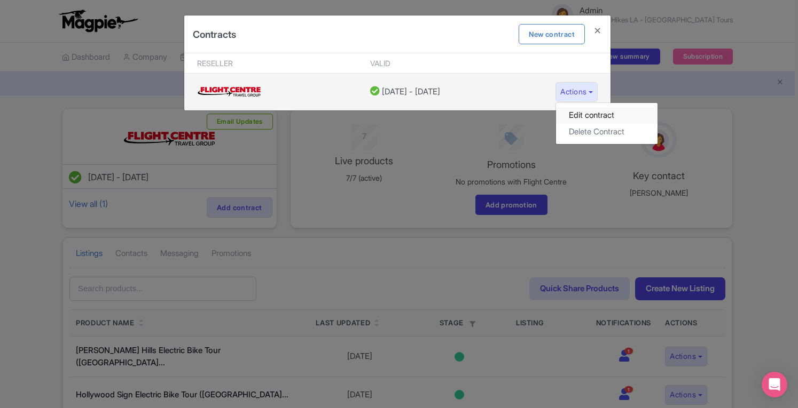
click at [579, 112] on link "Edit contract" at bounding box center [606, 115] width 101 height 17
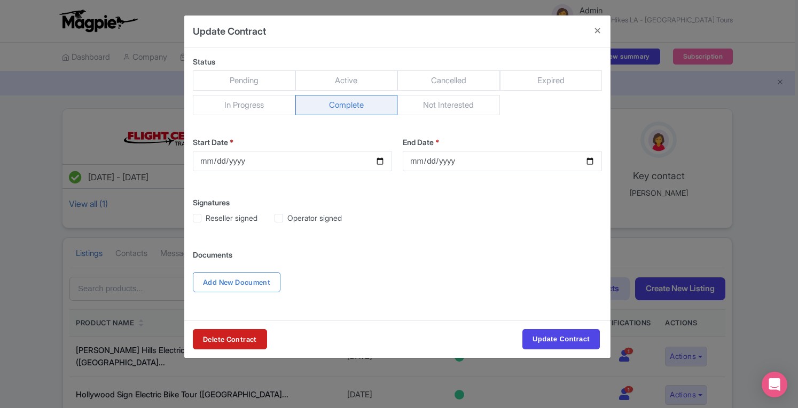
click at [537, 190] on div "Status Pending Active Cancelled Expired In Progress Complete Not Interested Sta…" at bounding box center [397, 184] width 426 height 273
click at [238, 281] on label "Add New Document" at bounding box center [237, 282] width 88 height 20
click at [0, 0] on input "Add New Document" at bounding box center [0, 0] width 0 height 0
click at [251, 283] on label "Add New Document" at bounding box center [237, 282] width 88 height 20
click at [0, 0] on input "Add New Document" at bounding box center [0, 0] width 0 height 0
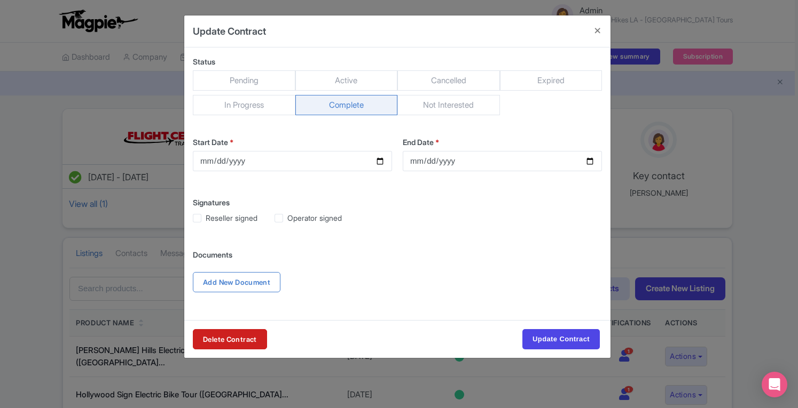
click at [81, 229] on div "Update Contract Status Pending Active Cancelled Expired In Progress Complete No…" at bounding box center [399, 204] width 798 height 408
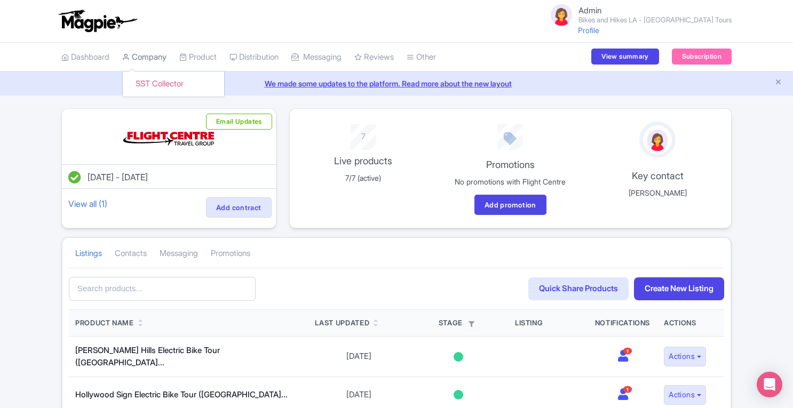
click at [147, 54] on link "Company" at bounding box center [144, 57] width 44 height 29
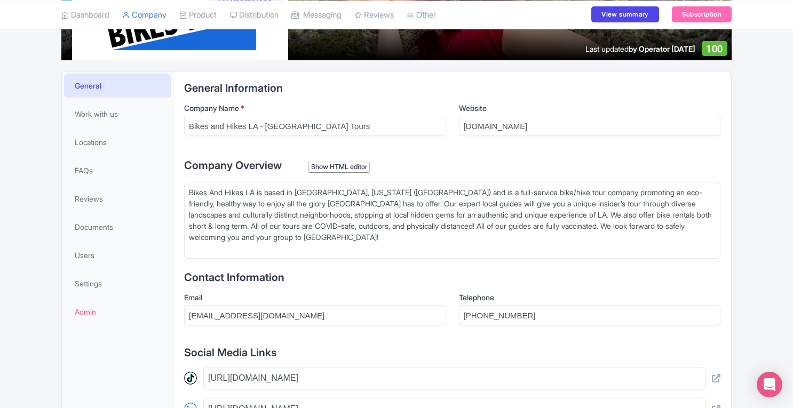
scroll to position [194, 0]
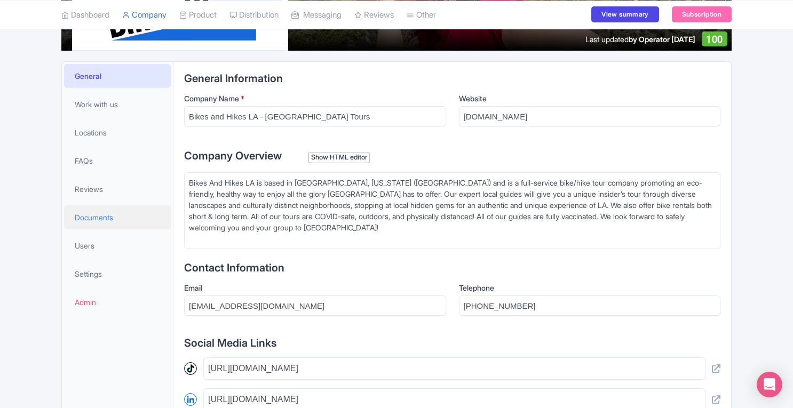
click at [91, 220] on span "Documents" at bounding box center [94, 217] width 38 height 11
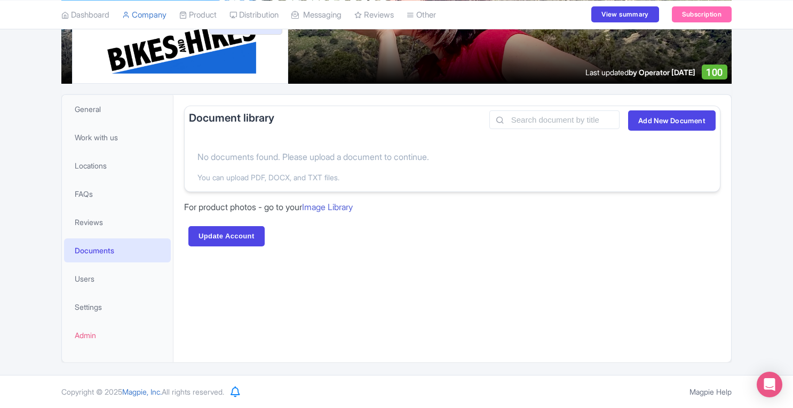
scroll to position [160, 0]
